Goal: Find specific page/section: Find specific page/section

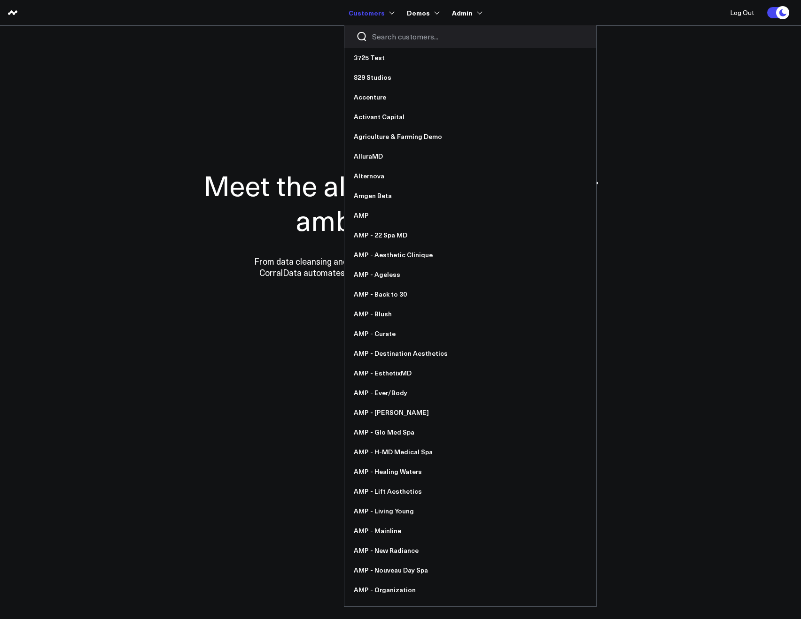
click at [379, 35] on input "Search customers input" at bounding box center [478, 36] width 212 height 10
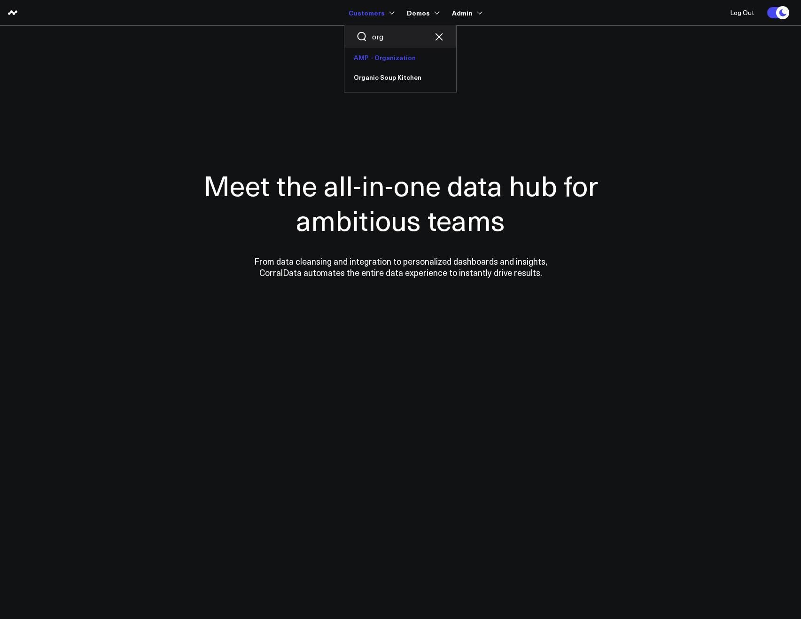
type input "org"
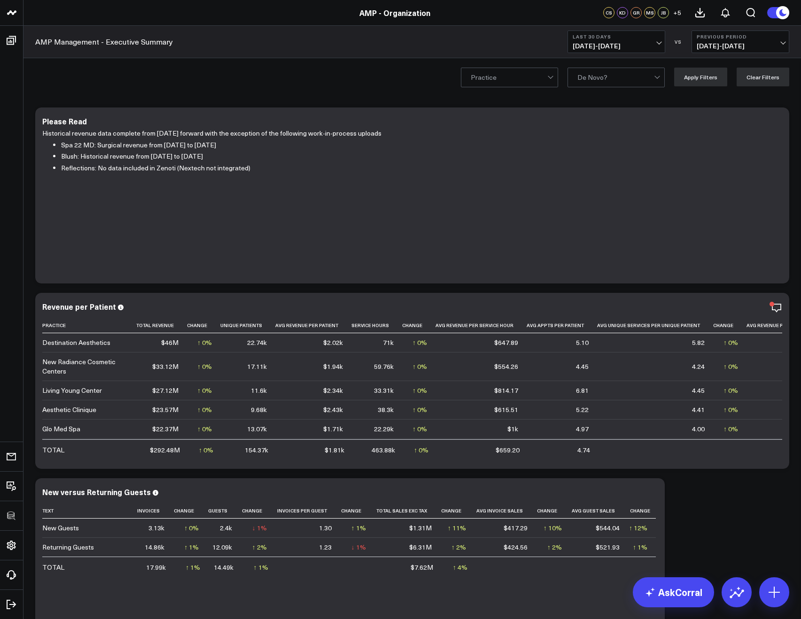
click at [621, 42] on span "08/05/25 - 09/03/25" at bounding box center [616, 46] width 87 height 8
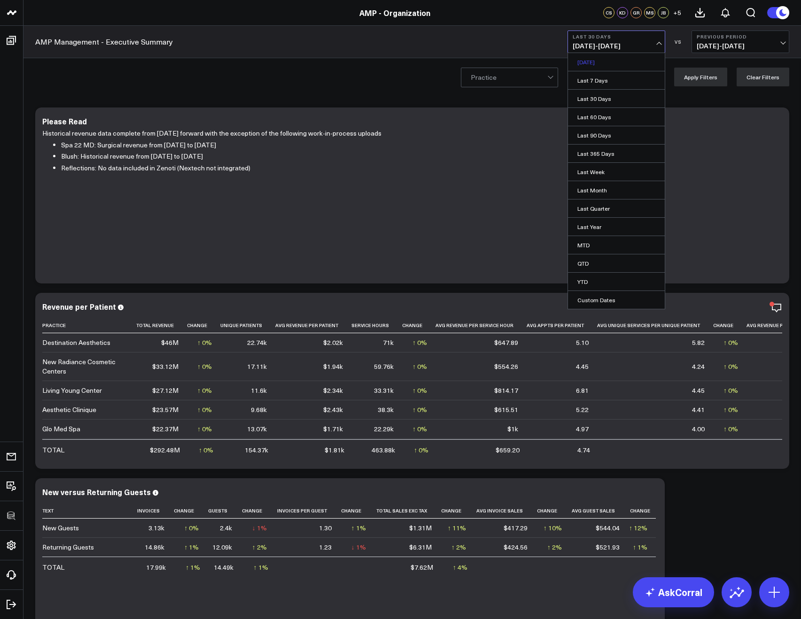
click at [588, 59] on link "[DATE]" at bounding box center [616, 62] width 97 height 18
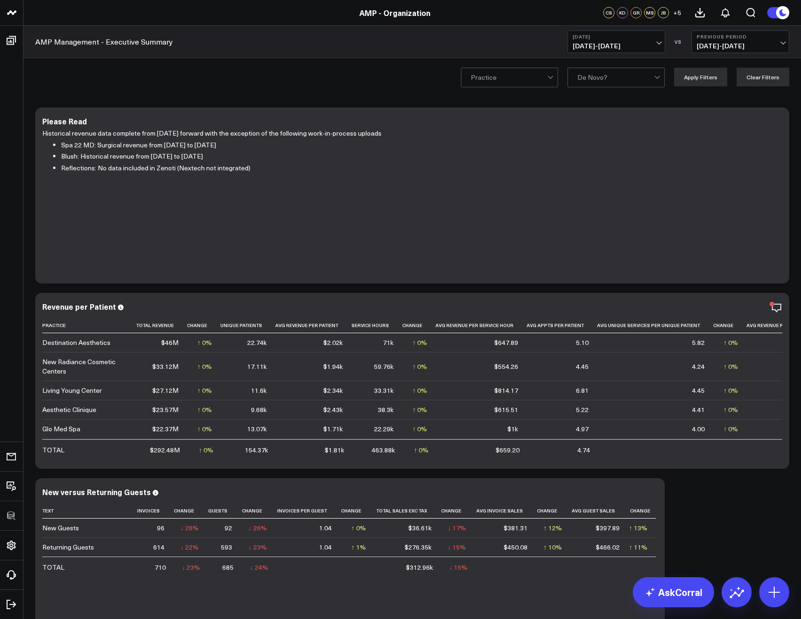
click at [267, 52] on div "AMP Management - Executive Summary Yesterday 09/03/25 - 09/03/25 VS Previous Pe…" at bounding box center [411, 42] width 777 height 32
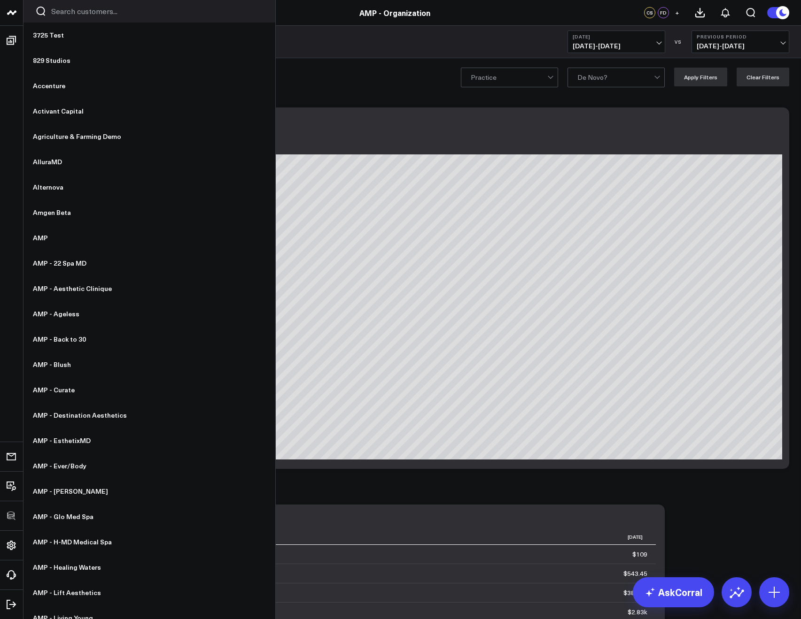
click at [55, 15] on input "Search customers input" at bounding box center [157, 11] width 212 height 10
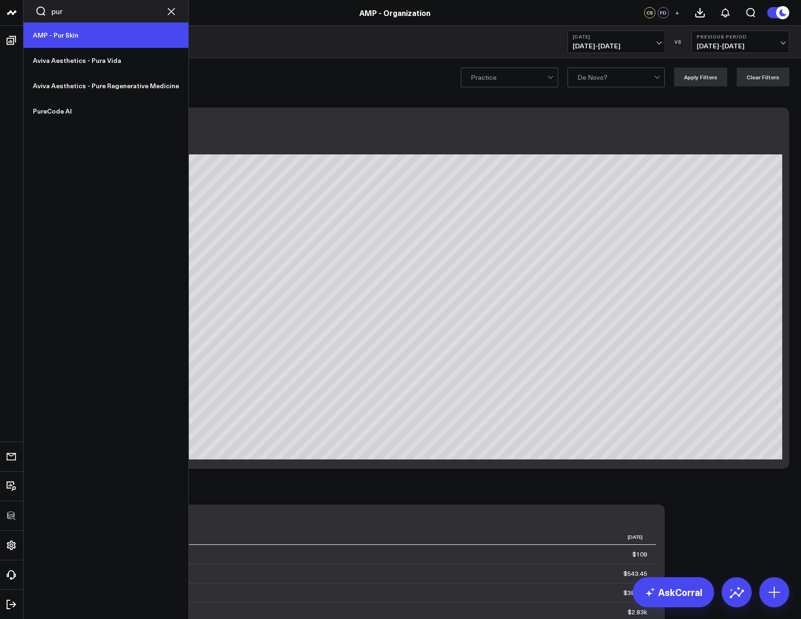
type input "pur"
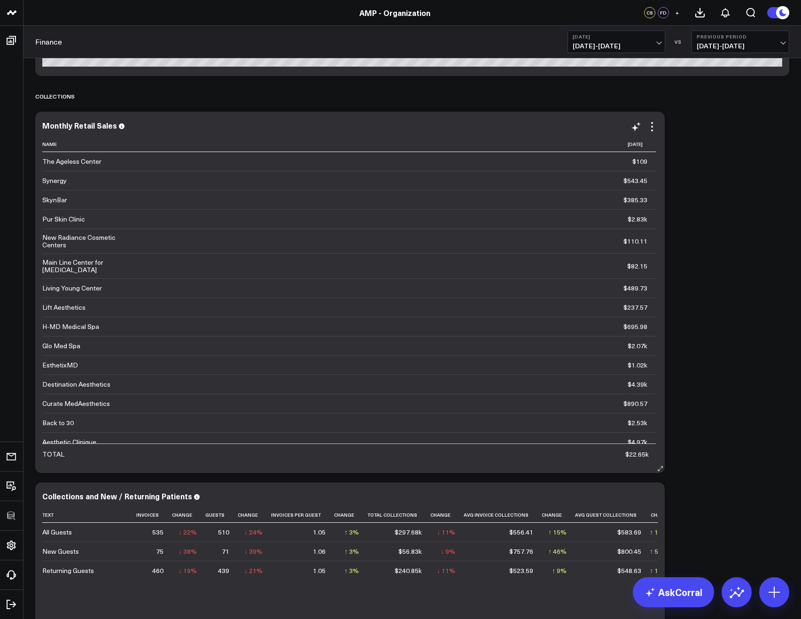
scroll to position [395, 0]
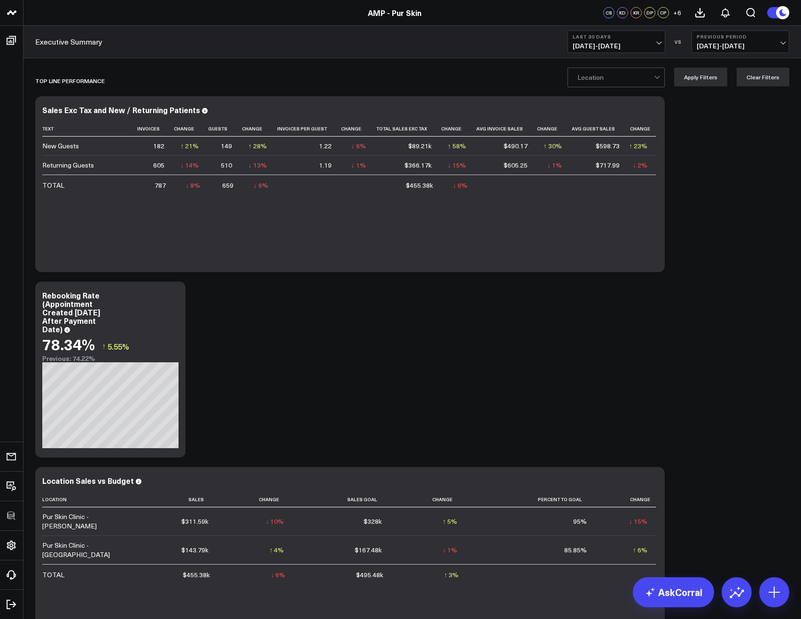
click at [612, 36] on b "Last 30 Days" at bounding box center [616, 37] width 87 height 6
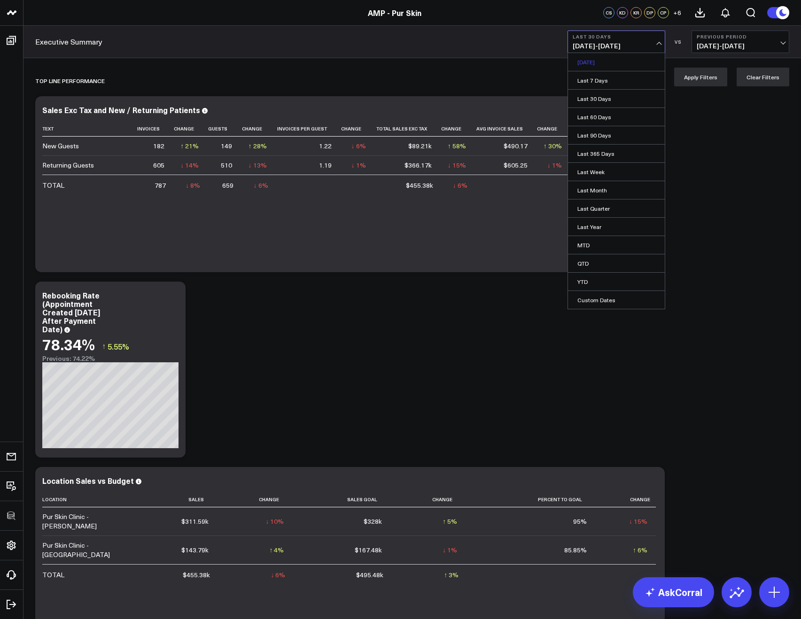
click at [597, 56] on link "[DATE]" at bounding box center [616, 62] width 97 height 18
